Goal: Navigation & Orientation: Find specific page/section

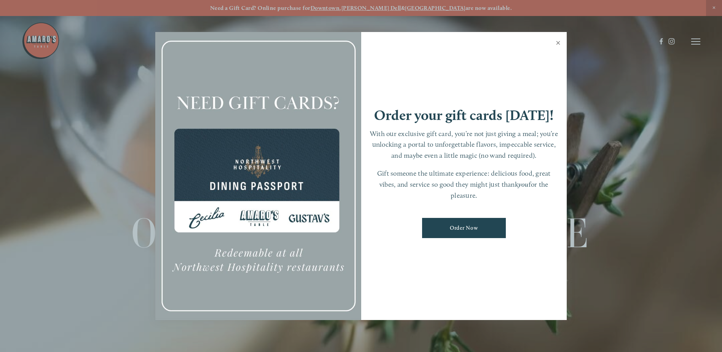
click at [557, 41] on link "Close" at bounding box center [558, 43] width 15 height 21
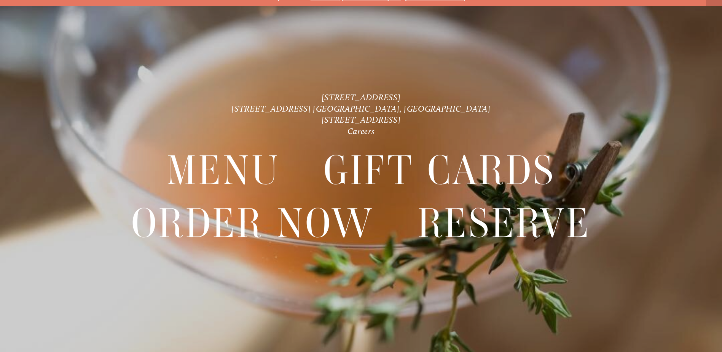
scroll to position [16, 0]
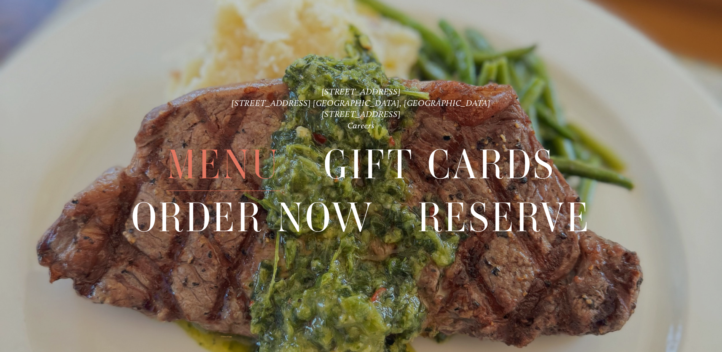
click at [187, 163] on span "Menu" at bounding box center [223, 165] width 113 height 52
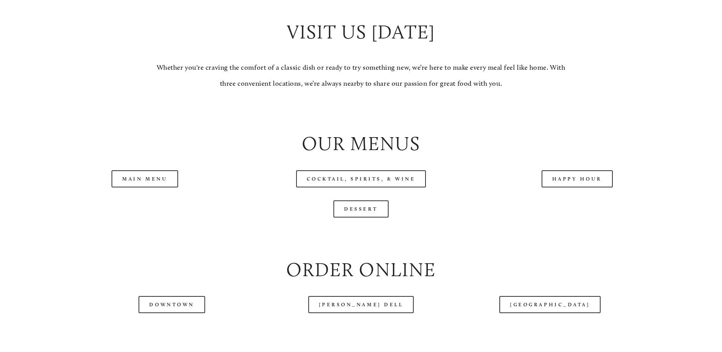
scroll to position [799, 0]
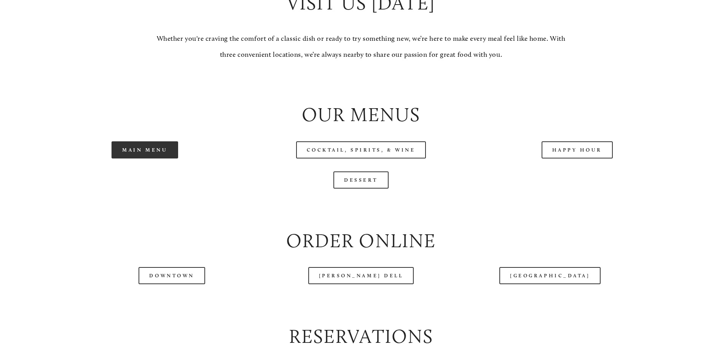
click at [148, 158] on link "Main Menu" at bounding box center [145, 149] width 67 height 17
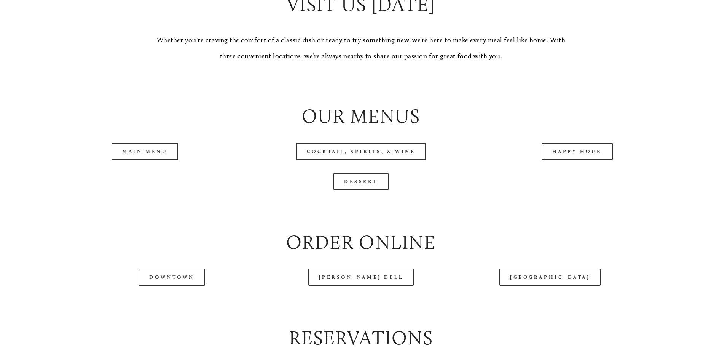
scroll to position [799, 0]
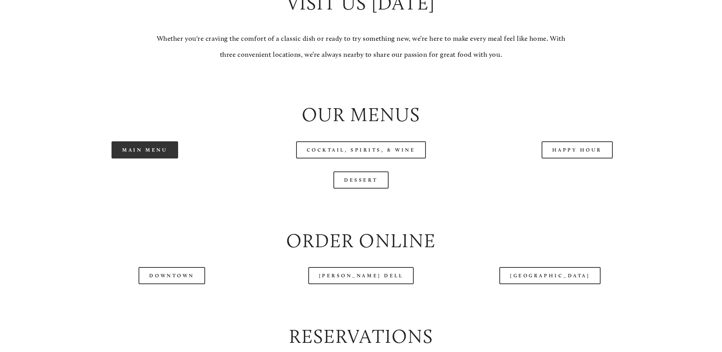
click at [157, 158] on link "Main Menu" at bounding box center [145, 149] width 67 height 17
